Goal: Information Seeking & Learning: Learn about a topic

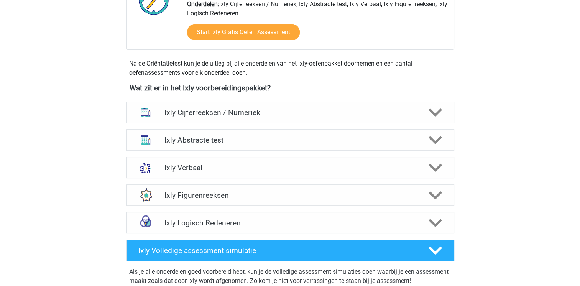
scroll to position [230, 0]
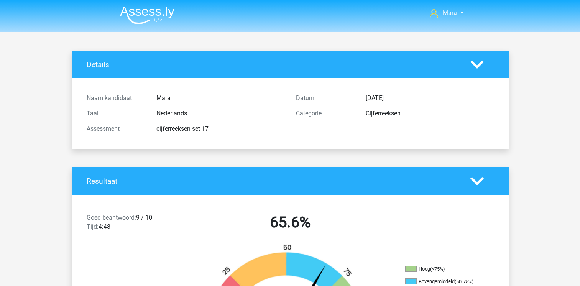
scroll to position [1110, 0]
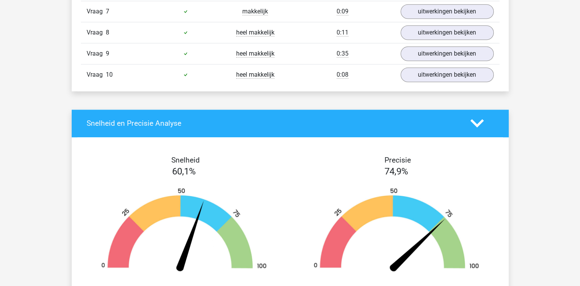
scroll to position [620, 0]
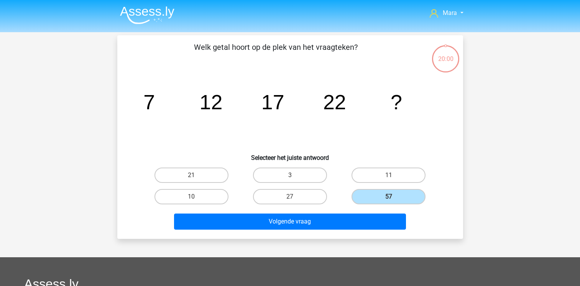
scroll to position [35, 0]
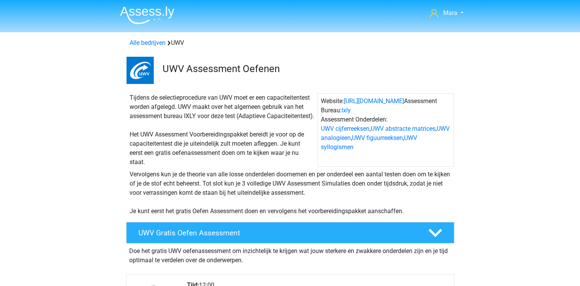
click at [130, 131] on div "Tijdens de selectieprocedure van UWV moet er een capaciteitentest worden afgele…" at bounding box center [222, 130] width 191 height 74
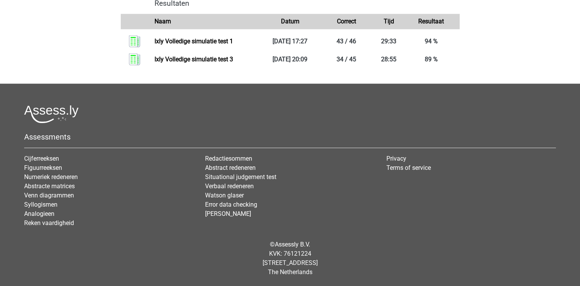
scroll to position [735, 0]
click at [54, 198] on link "Venn diagrammen" at bounding box center [49, 195] width 50 height 7
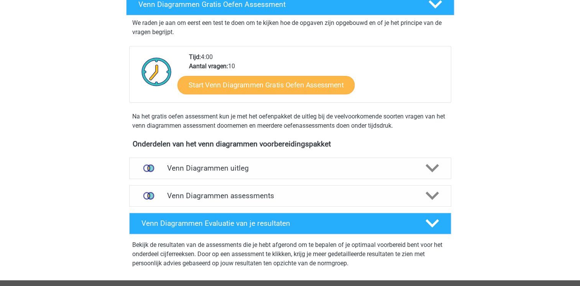
scroll to position [153, 0]
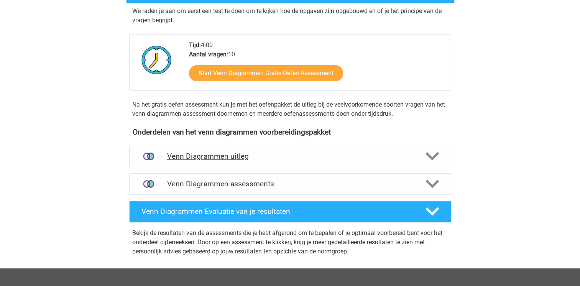
click at [182, 159] on h4 "Venn Diagrammen uitleg" at bounding box center [290, 156] width 246 height 9
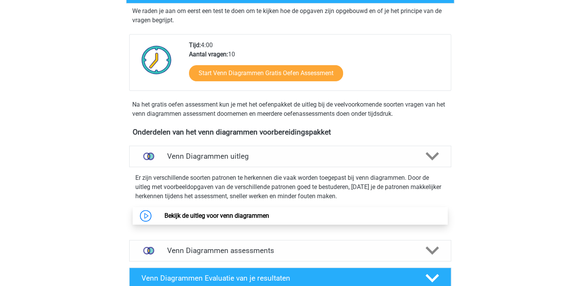
click at [164, 216] on link "Bekijk de uitleg voor venn diagrammen" at bounding box center [216, 215] width 105 height 7
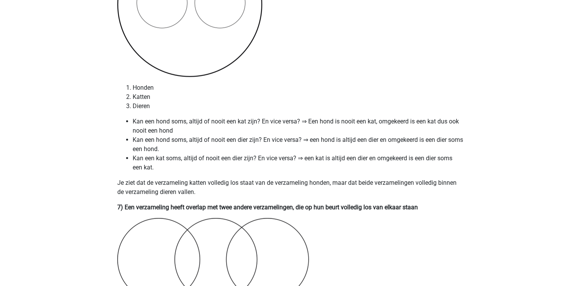
scroll to position [2009, 0]
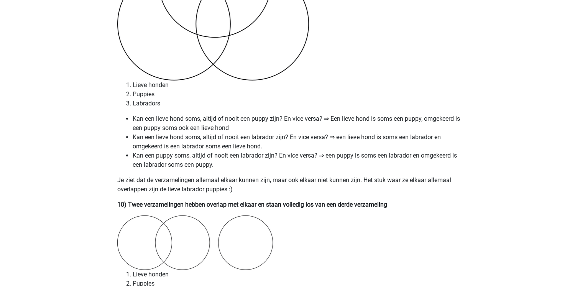
scroll to position [2760, 0]
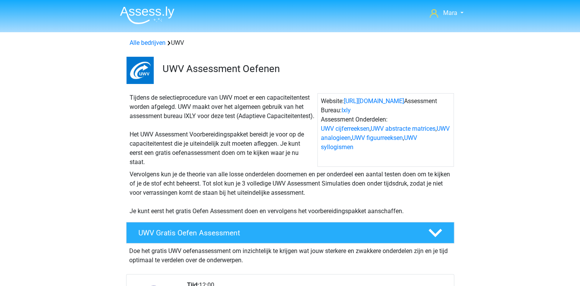
click at [234, 131] on div "Tijdens de selectieprocedure van UWV moet er een capaciteitentest worden afgele…" at bounding box center [222, 130] width 191 height 74
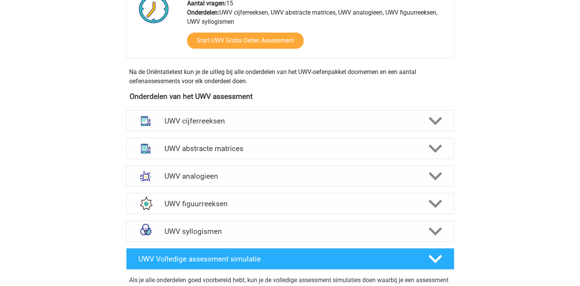
scroll to position [291, 0]
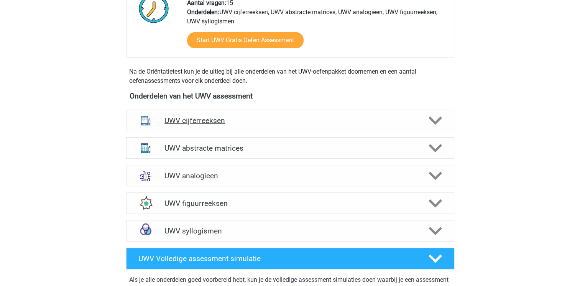
click at [210, 125] on h4 "UWV cijferreeksen" at bounding box center [289, 120] width 251 height 9
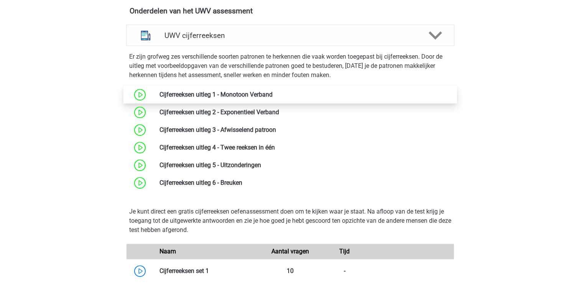
scroll to position [383, 0]
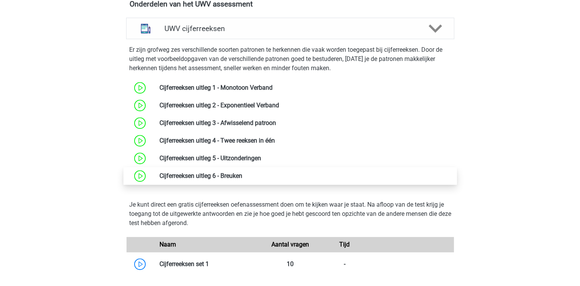
click at [242, 179] on link at bounding box center [242, 175] width 0 height 7
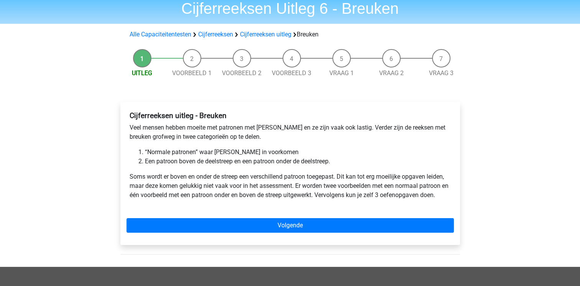
scroll to position [31, 0]
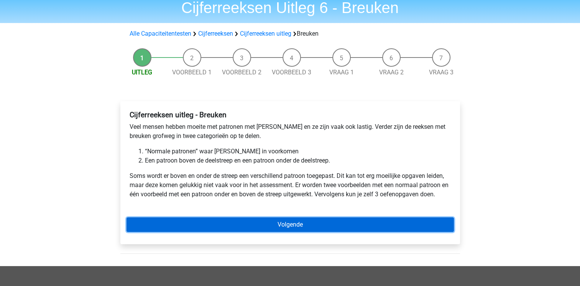
click at [158, 220] on link "Volgende" at bounding box center [290, 224] width 327 height 15
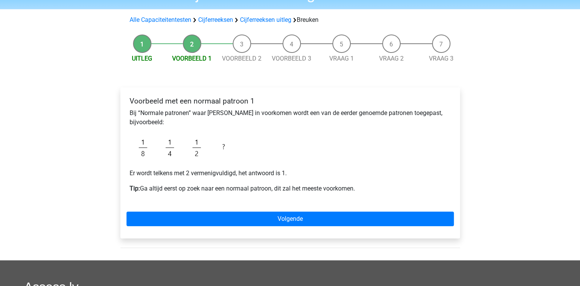
scroll to position [46, 0]
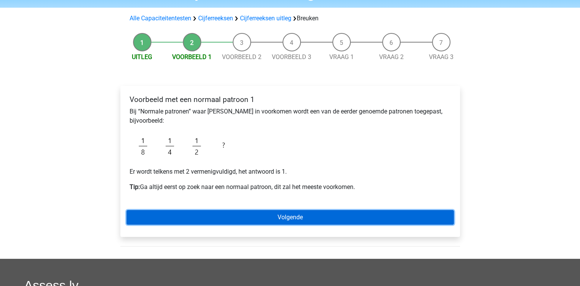
drag, startPoint x: 0, startPoint y: 0, endPoint x: 158, endPoint y: 220, distance: 270.9
click at [158, 220] on link "Volgende" at bounding box center [290, 217] width 327 height 15
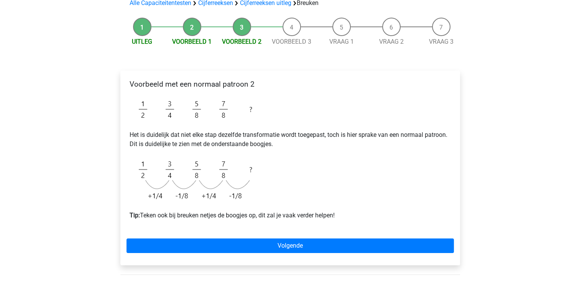
scroll to position [77, 0]
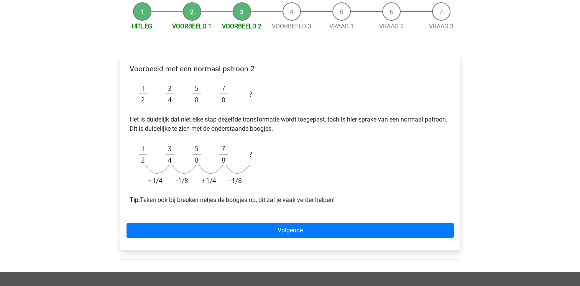
click at [158, 220] on div "Voorbeeld met een normaal patroon 2 Het is duidelijk dat niet elke stap dezelfd…" at bounding box center [290, 152] width 340 height 195
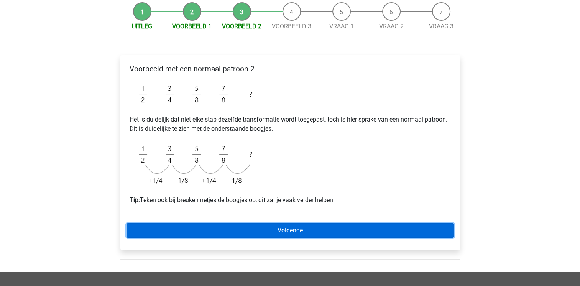
click at [159, 225] on link "Volgende" at bounding box center [290, 230] width 327 height 15
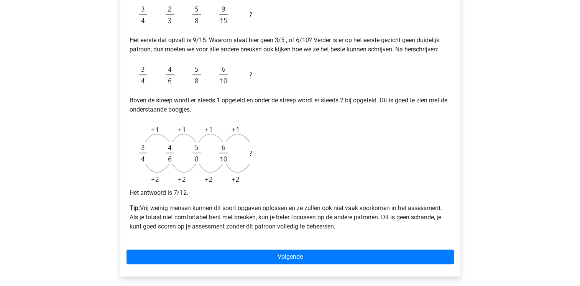
scroll to position [215, 0]
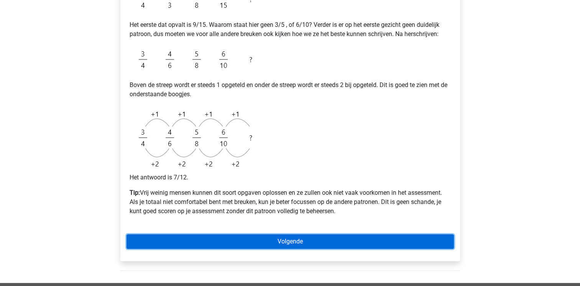
click at [179, 246] on link "Volgende" at bounding box center [290, 241] width 327 height 15
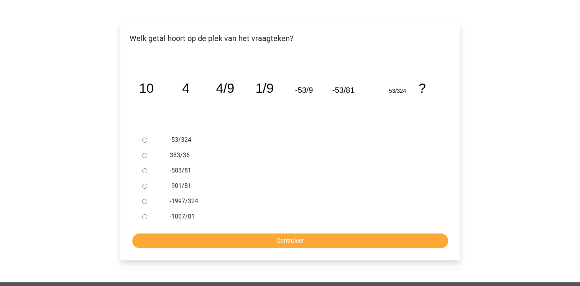
scroll to position [107, 0]
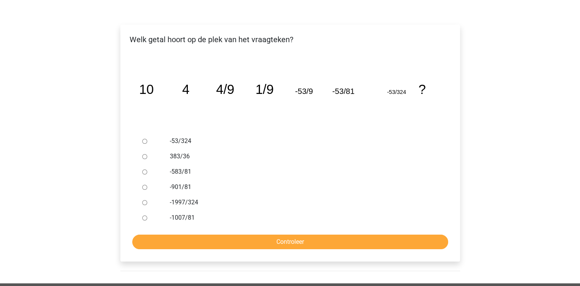
click at [144, 205] on input "-1997/324" at bounding box center [144, 202] width 5 height 5
radio input "true"
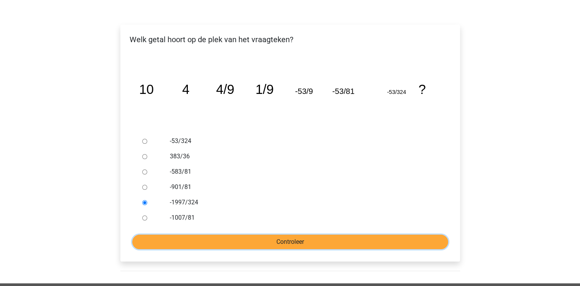
click at [166, 238] on input "Controleer" at bounding box center [290, 242] width 316 height 15
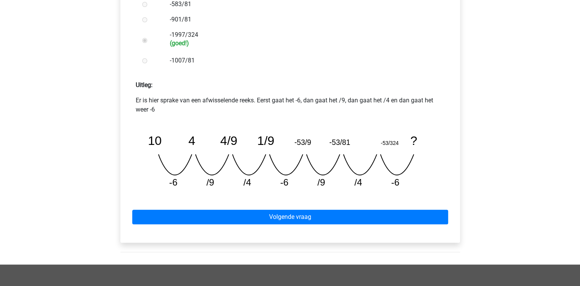
scroll to position [276, 0]
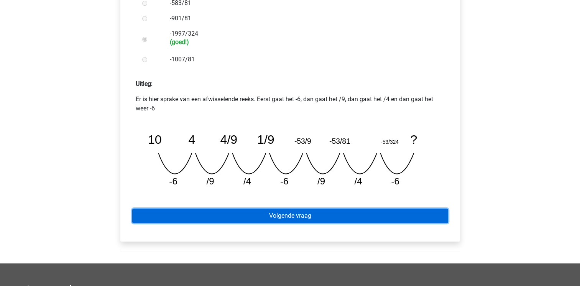
click at [192, 217] on link "Volgende vraag" at bounding box center [290, 216] width 316 height 15
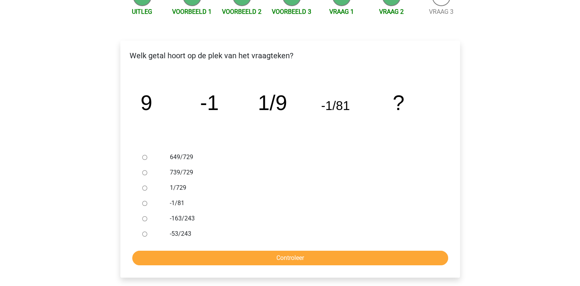
scroll to position [92, 0]
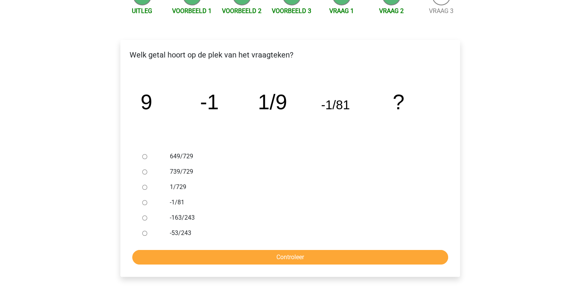
click at [145, 186] on input "1/729" at bounding box center [144, 187] width 5 height 5
radio input "true"
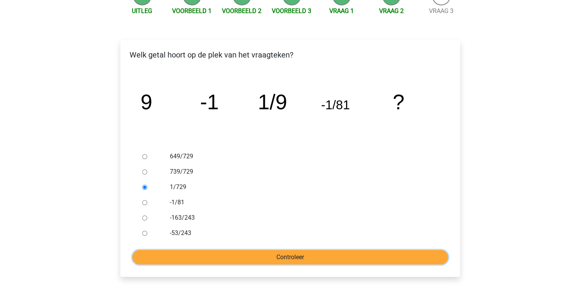
click at [155, 258] on input "Controleer" at bounding box center [290, 257] width 316 height 15
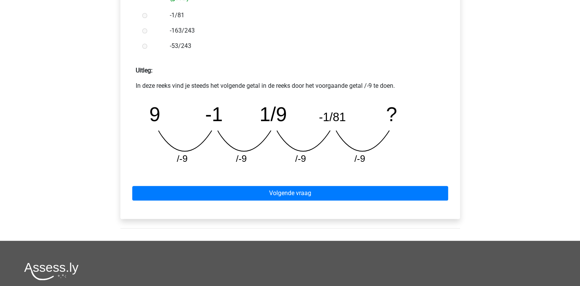
scroll to position [291, 0]
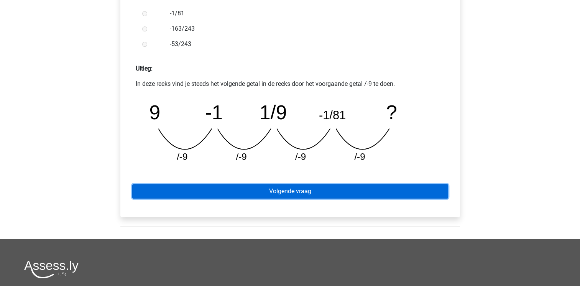
click at [204, 187] on link "Volgende vraag" at bounding box center [290, 191] width 316 height 15
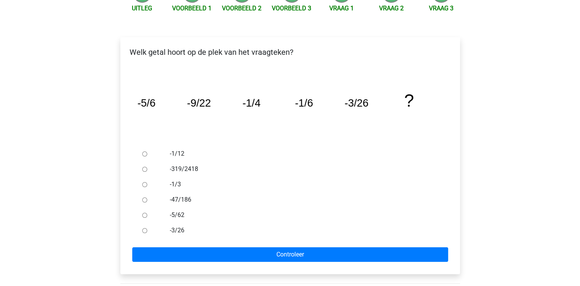
scroll to position [107, 0]
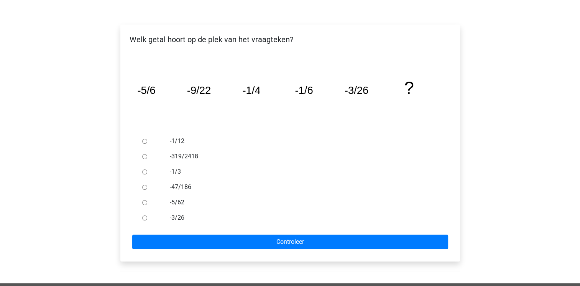
click at [145, 219] on input "-3/26" at bounding box center [144, 217] width 5 height 5
radio input "true"
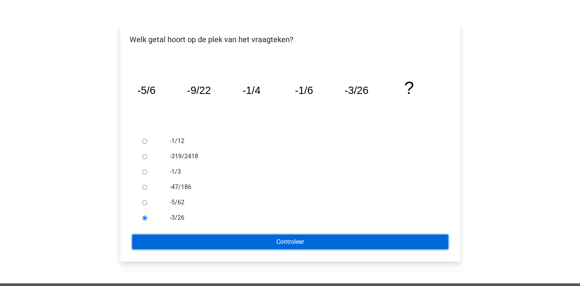
click at [158, 235] on input "Controleer" at bounding box center [290, 242] width 316 height 15
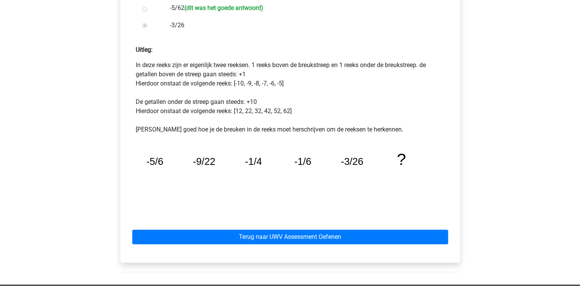
scroll to position [307, 0]
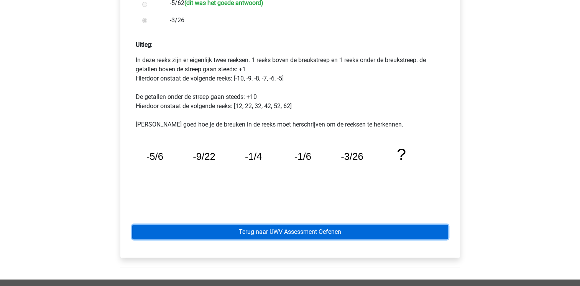
drag, startPoint x: 0, startPoint y: 0, endPoint x: 158, endPoint y: 234, distance: 282.5
click at [158, 234] on link "Terug naar UWV Assessment Oefenen" at bounding box center [290, 232] width 316 height 15
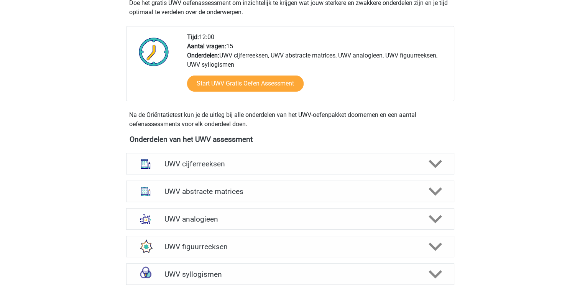
scroll to position [261, 0]
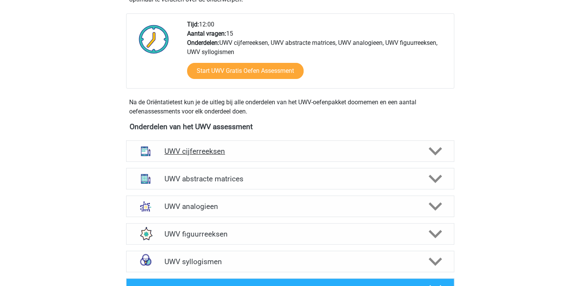
click at [210, 151] on div "UWV cijferreeksen" at bounding box center [290, 150] width 328 height 21
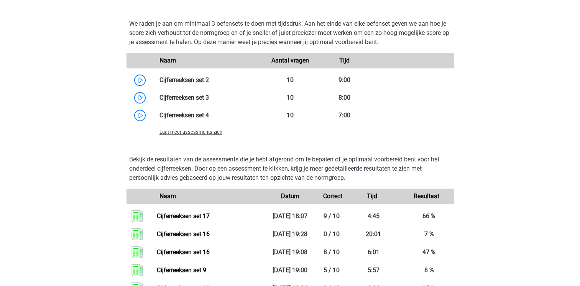
scroll to position [644, 0]
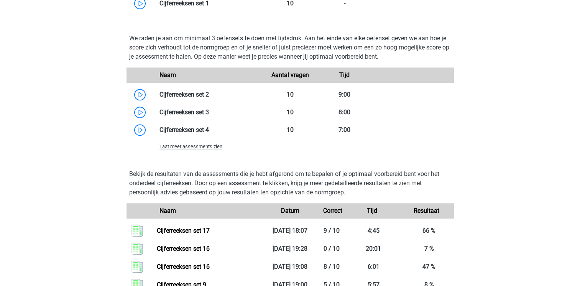
click at [205, 150] on span "Laat meer assessments zien" at bounding box center [190, 147] width 63 height 6
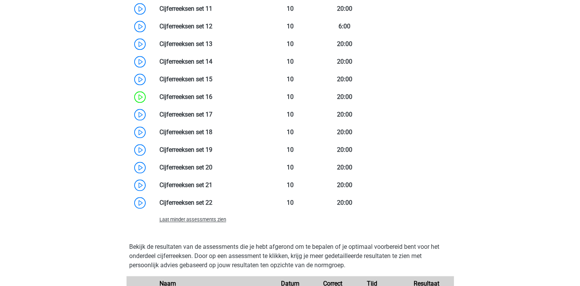
scroll to position [889, 0]
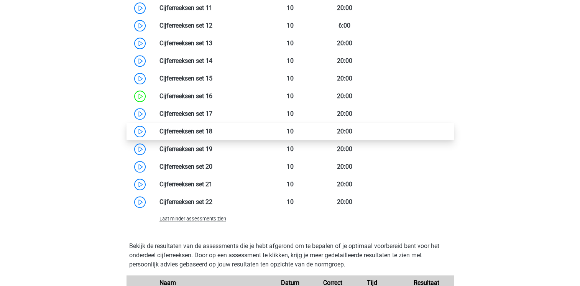
click at [212, 135] on link at bounding box center [212, 131] width 0 height 7
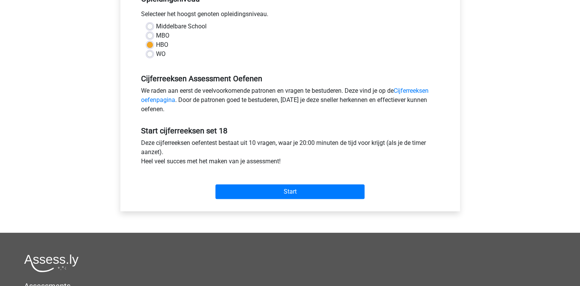
scroll to position [184, 0]
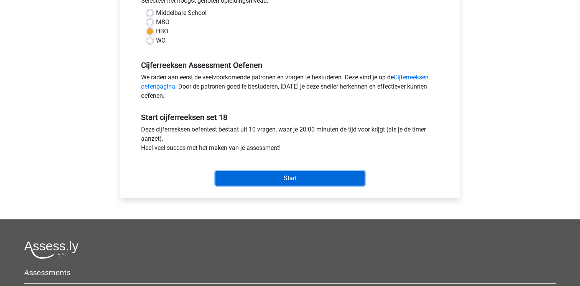
click at [233, 178] on input "Start" at bounding box center [289, 178] width 149 height 15
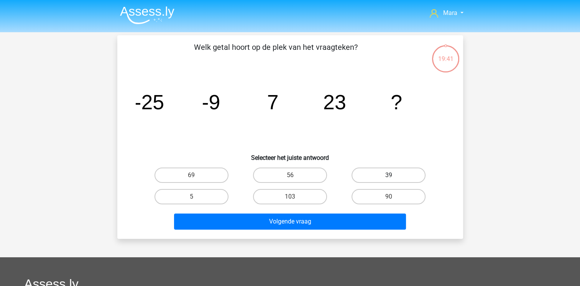
click at [360, 168] on label "39" at bounding box center [389, 175] width 74 height 15
click at [389, 175] on input "39" at bounding box center [391, 177] width 5 height 5
radio input "true"
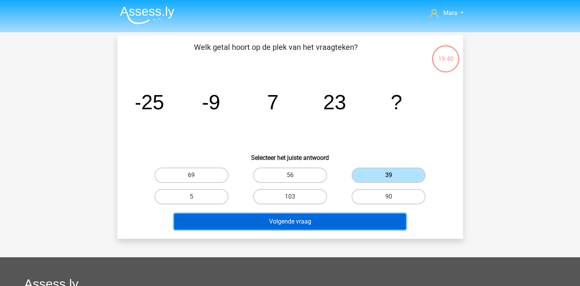
click at [341, 222] on button "Volgende vraag" at bounding box center [290, 222] width 232 height 16
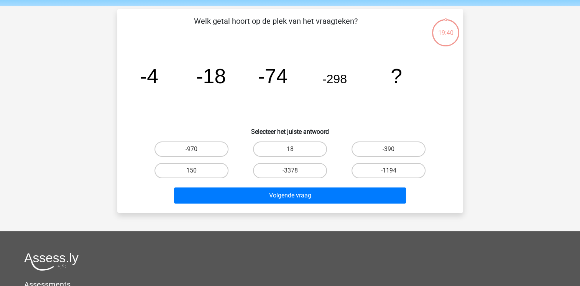
scroll to position [35, 0]
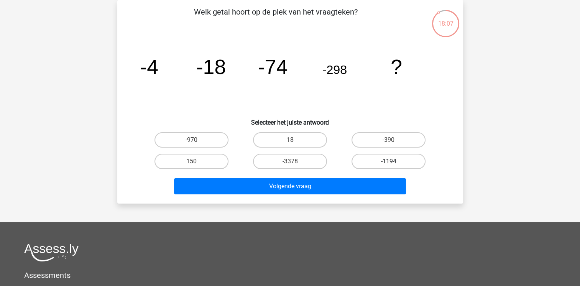
click at [378, 161] on label "-1194" at bounding box center [389, 161] width 74 height 15
click at [389, 161] on input "-1194" at bounding box center [391, 163] width 5 height 5
radio input "true"
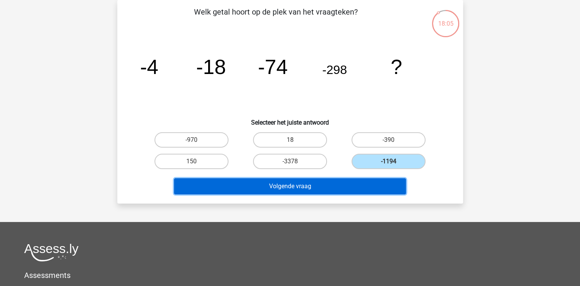
click at [366, 183] on button "Volgende vraag" at bounding box center [290, 186] width 232 height 16
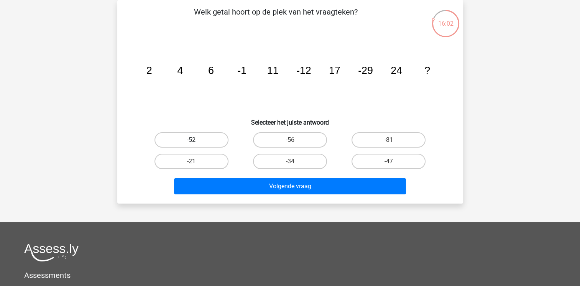
click at [214, 138] on label "-52" at bounding box center [192, 139] width 74 height 15
click at [196, 140] on input "-52" at bounding box center [193, 142] width 5 height 5
radio input "true"
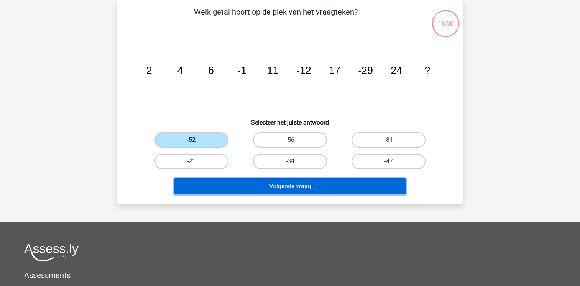
click at [229, 186] on button "Volgende vraag" at bounding box center [290, 186] width 232 height 16
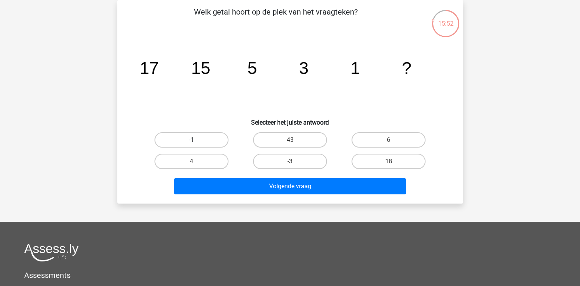
click at [199, 139] on label "-1" at bounding box center [192, 139] width 74 height 15
click at [196, 140] on input "-1" at bounding box center [193, 142] width 5 height 5
radio input "true"
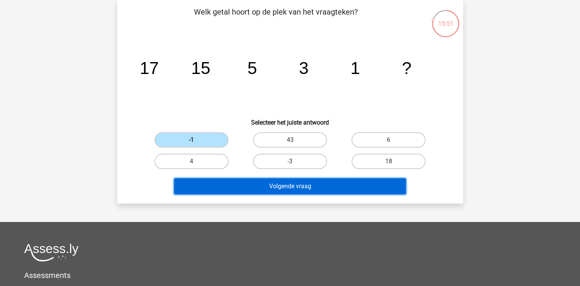
click at [219, 182] on button "Volgende vraag" at bounding box center [290, 186] width 232 height 16
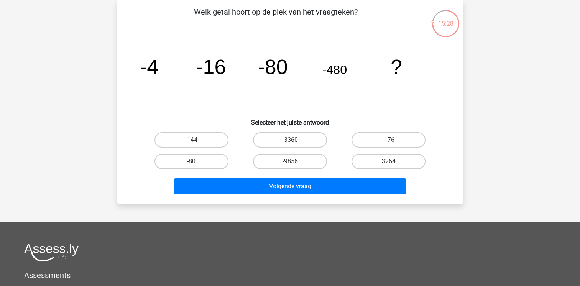
click at [276, 133] on label "-3360" at bounding box center [290, 139] width 74 height 15
click at [290, 140] on input "-3360" at bounding box center [292, 142] width 5 height 5
radio input "true"
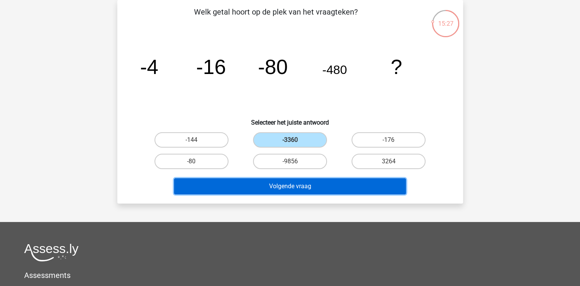
click at [274, 187] on button "Volgende vraag" at bounding box center [290, 186] width 232 height 16
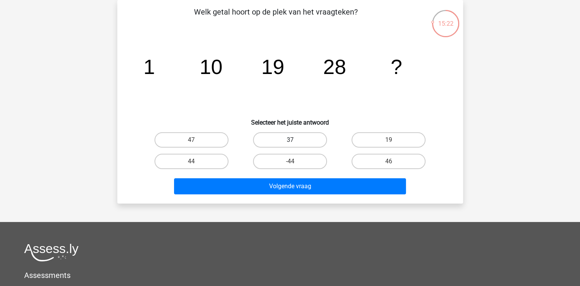
click at [289, 143] on label "37" at bounding box center [290, 139] width 74 height 15
click at [290, 143] on input "37" at bounding box center [292, 142] width 5 height 5
radio input "true"
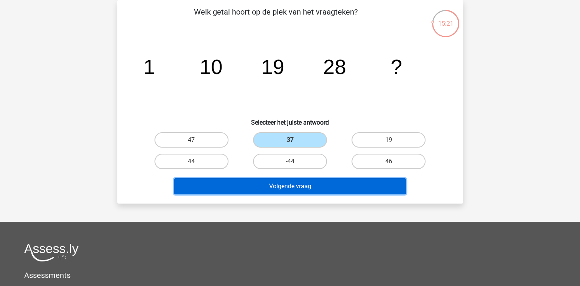
click at [284, 182] on button "Volgende vraag" at bounding box center [290, 186] width 232 height 16
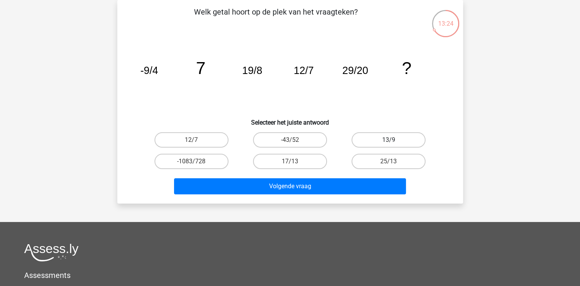
click at [357, 143] on label "13/9" at bounding box center [389, 139] width 74 height 15
click at [389, 143] on input "13/9" at bounding box center [391, 142] width 5 height 5
radio input "true"
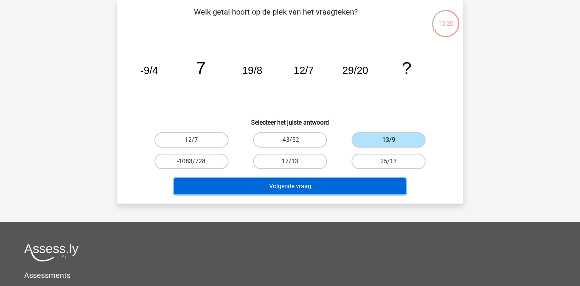
click at [320, 185] on button "Volgende vraag" at bounding box center [290, 186] width 232 height 16
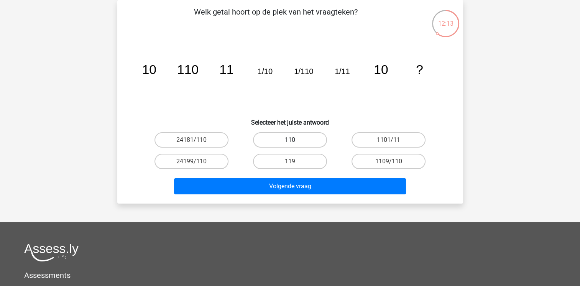
click at [289, 140] on label "110" at bounding box center [290, 139] width 74 height 15
click at [290, 140] on input "110" at bounding box center [292, 142] width 5 height 5
radio input "true"
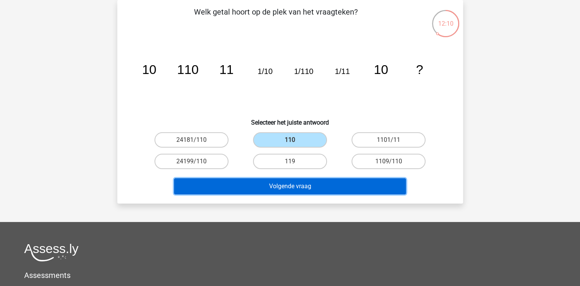
click at [309, 186] on button "Volgende vraag" at bounding box center [290, 186] width 232 height 16
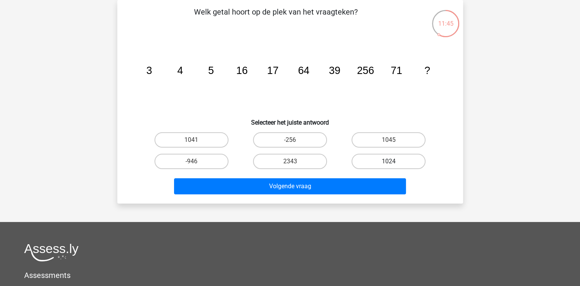
click at [387, 158] on label "1024" at bounding box center [389, 161] width 74 height 15
click at [389, 161] on input "1024" at bounding box center [391, 163] width 5 height 5
radio input "true"
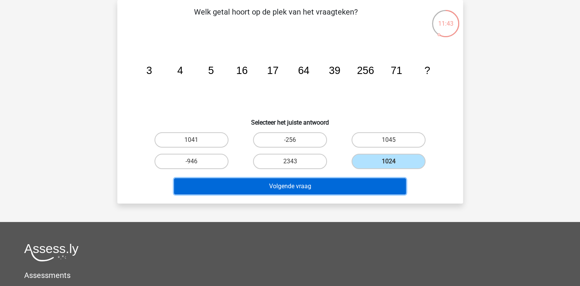
click at [373, 188] on button "Volgende vraag" at bounding box center [290, 186] width 232 height 16
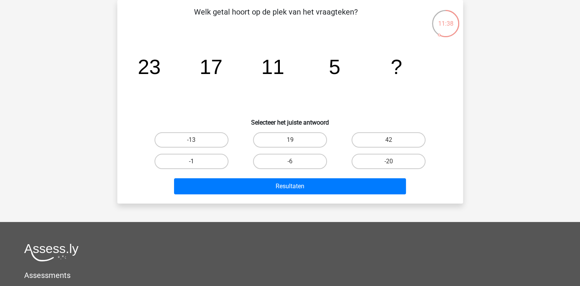
click at [217, 161] on label "-1" at bounding box center [192, 161] width 74 height 15
click at [196, 161] on input "-1" at bounding box center [193, 163] width 5 height 5
radio input "true"
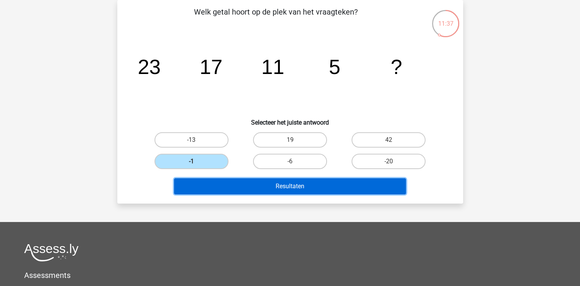
click at [228, 186] on button "Resultaten" at bounding box center [290, 186] width 232 height 16
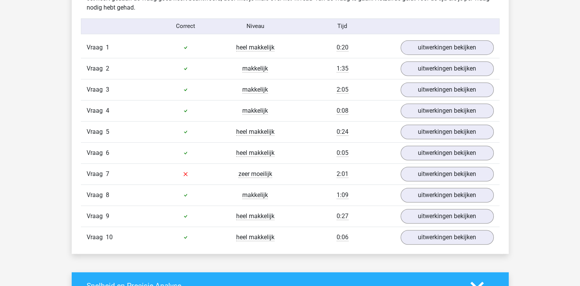
scroll to position [491, 0]
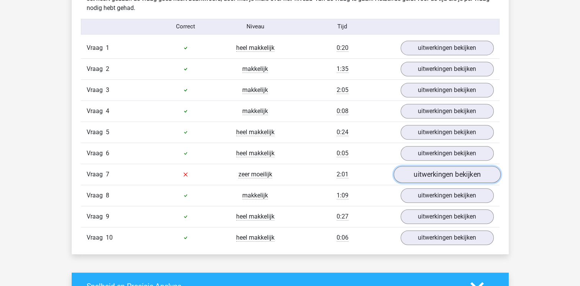
click at [414, 171] on link "uitwerkingen bekijken" at bounding box center [446, 174] width 107 height 17
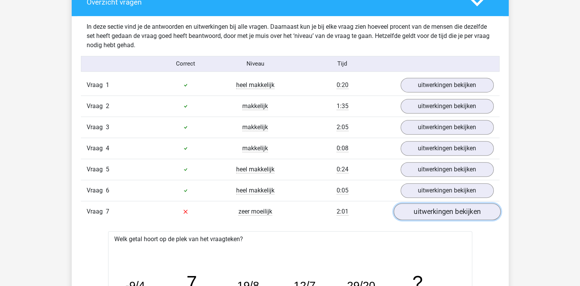
scroll to position [460, 0]
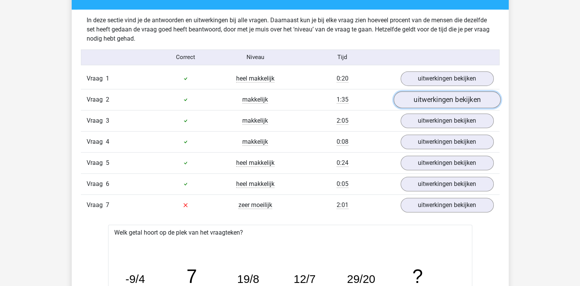
click at [435, 92] on link "uitwerkingen bekijken" at bounding box center [446, 99] width 107 height 17
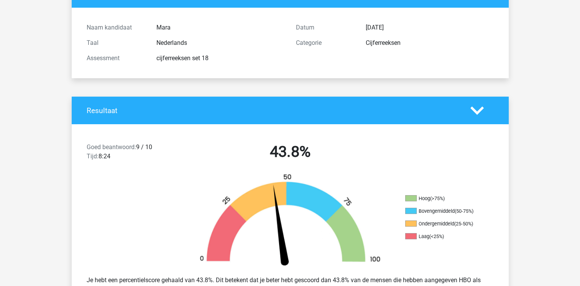
scroll to position [61, 0]
